Goal: Navigation & Orientation: Find specific page/section

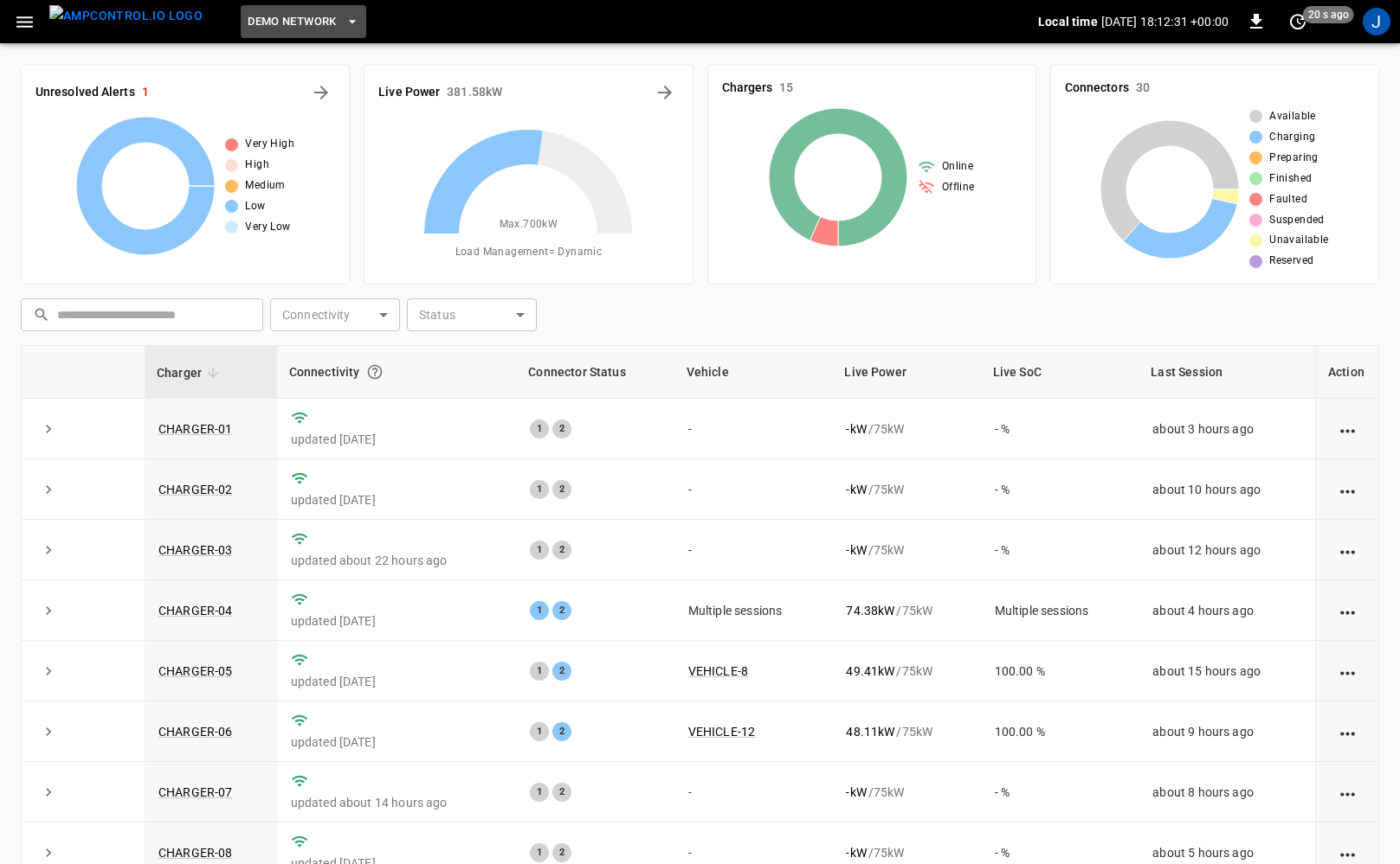
click at [281, 16] on span "DEMO NETWORK" at bounding box center [291, 21] width 88 height 20
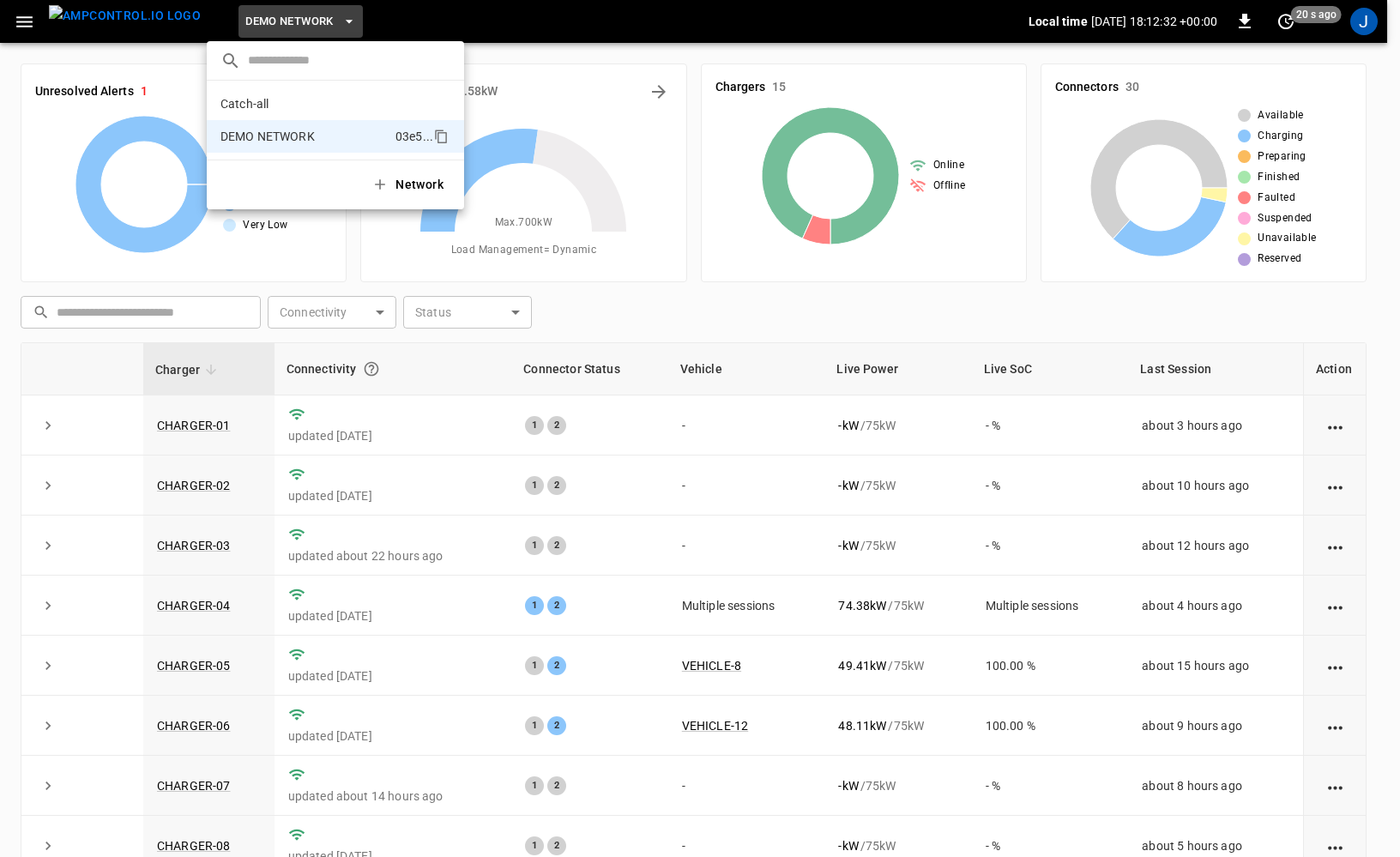
click at [466, 20] on div at bounding box center [700, 428] width 1400 height 857
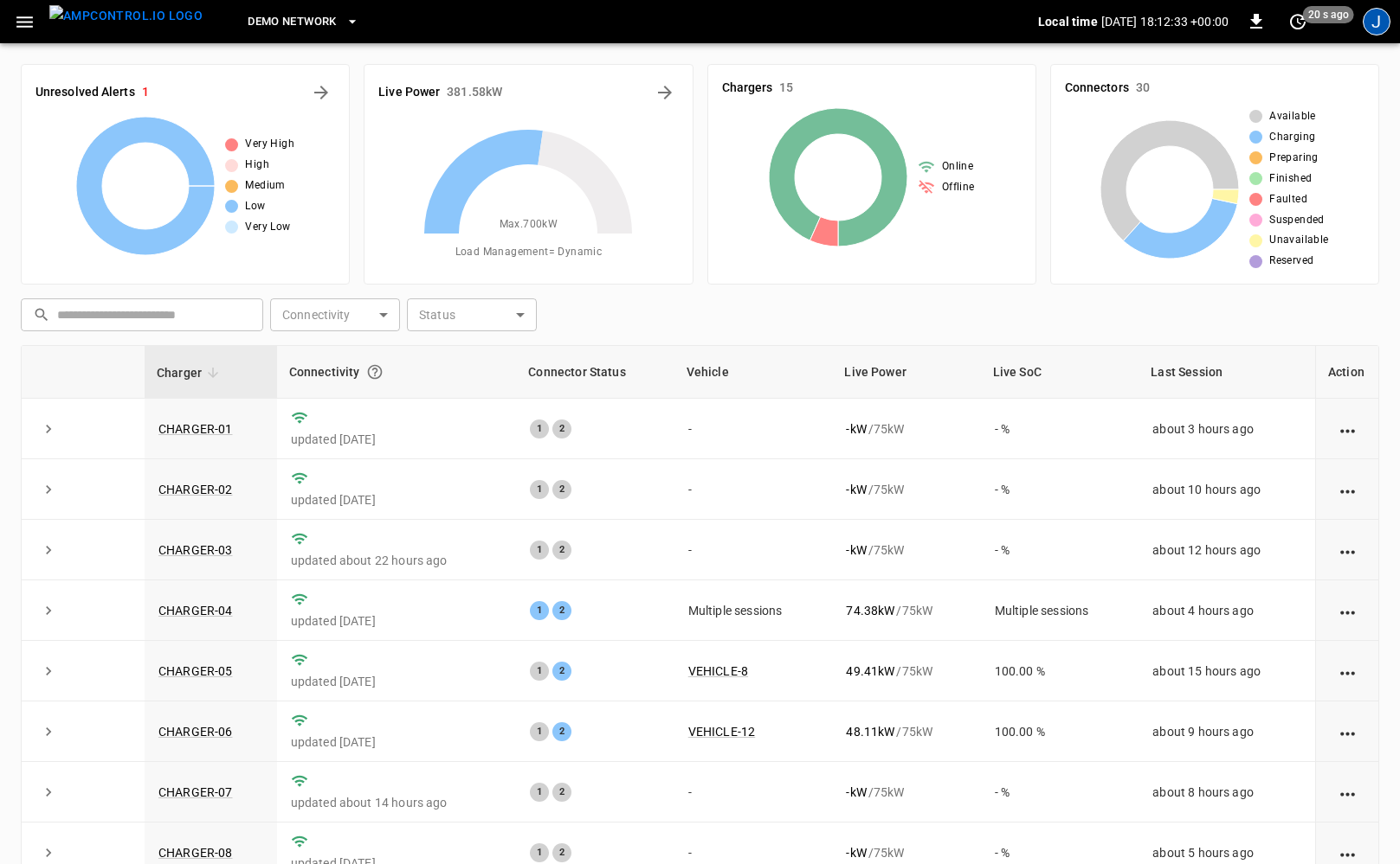
click at [1377, 30] on div "J" at bounding box center [1376, 21] width 28 height 28
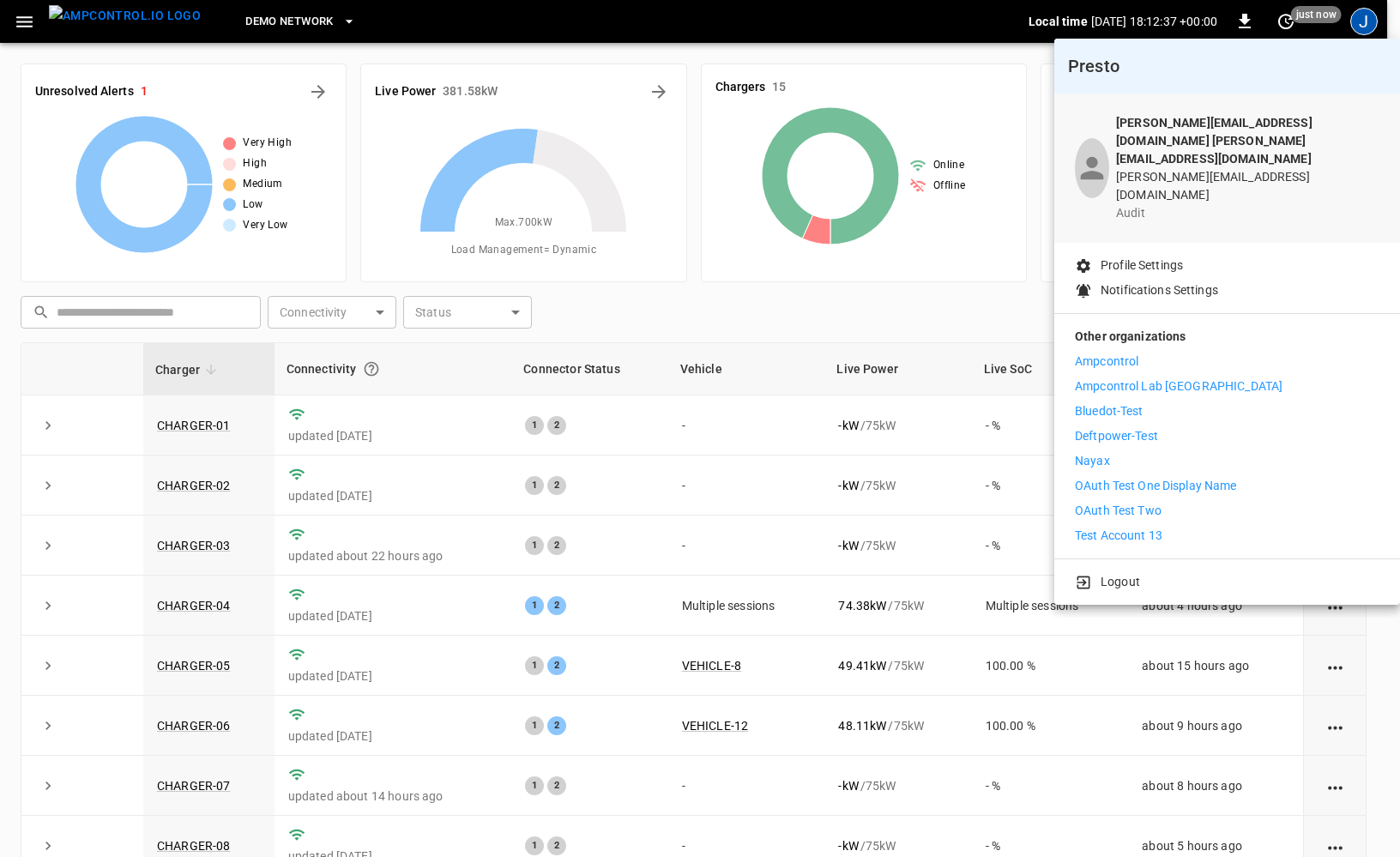
click at [401, 20] on div at bounding box center [700, 428] width 1400 height 857
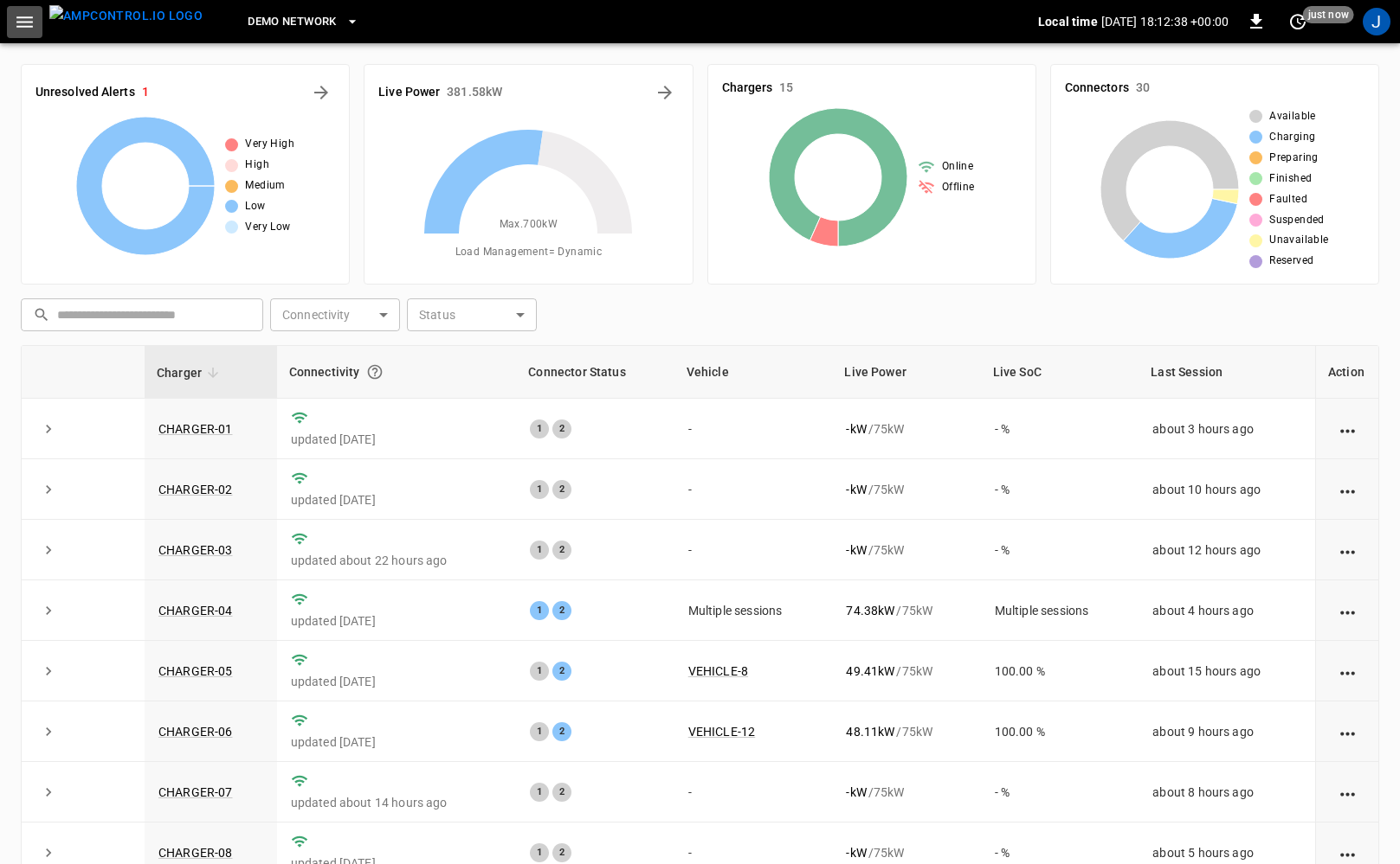
click at [28, 19] on icon "button" at bounding box center [24, 22] width 21 height 21
